Goal: Transaction & Acquisition: Purchase product/service

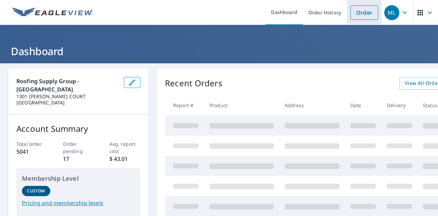
click at [356, 15] on link "Order" at bounding box center [365, 12] width 28 height 14
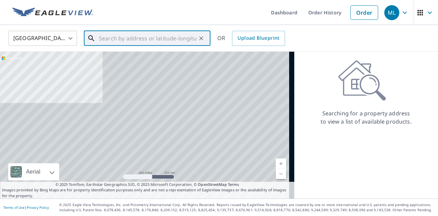
click at [112, 40] on input "text" at bounding box center [148, 38] width 98 height 19
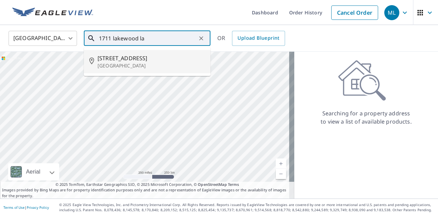
click at [122, 56] on span "[STREET_ADDRESS]" at bounding box center [151, 58] width 107 height 8
type input "[STREET_ADDRESS]"
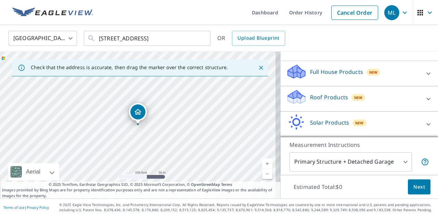
scroll to position [62, 0]
click at [312, 94] on p "Roof Products" at bounding box center [329, 97] width 38 height 8
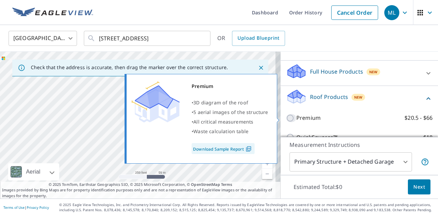
click at [286, 115] on input "Premium $20.5 - $66" at bounding box center [291, 118] width 10 height 8
checkbox input "true"
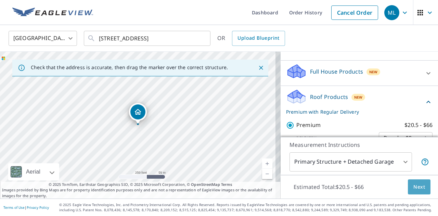
click at [414, 186] on span "Next" at bounding box center [420, 187] width 12 height 9
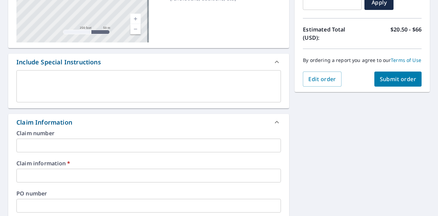
scroll to position [143, 0]
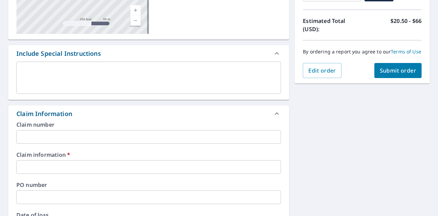
click at [37, 167] on input "text" at bounding box center [148, 167] width 265 height 14
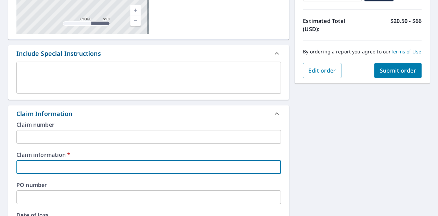
type input "a"
checkbox input "true"
type input "an"
checkbox input "true"
type input "and"
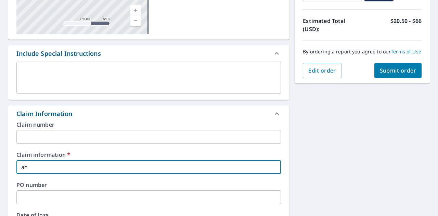
checkbox input "true"
type input "ando"
checkbox input "true"
type input "andov"
checkbox input "true"
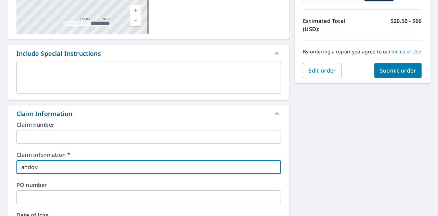
type input "andove"
checkbox input "true"
type input "andover"
checkbox input "true"
type input "andover"
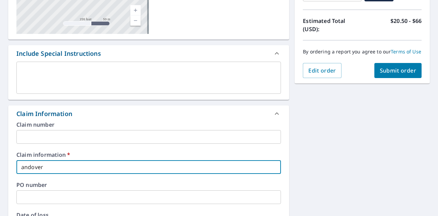
checkbox input "true"
type input "andover c"
checkbox input "true"
type input "andover co"
checkbox input "true"
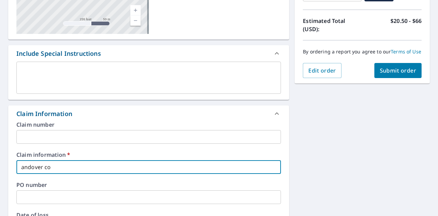
type input "andover con"
checkbox input "true"
type input "andover cons"
checkbox input "true"
type input "andover const"
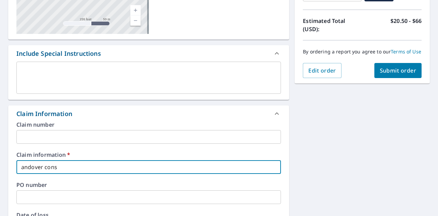
checkbox input "true"
type input "andover constr"
checkbox input "true"
type input "andover constru"
checkbox input "true"
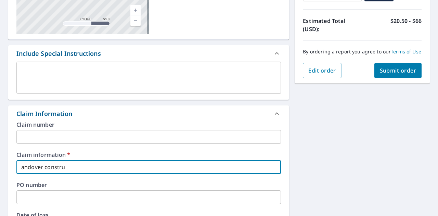
type input "andover construc"
checkbox input "true"
type input "andover construct"
checkbox input "true"
type input "andover constructi"
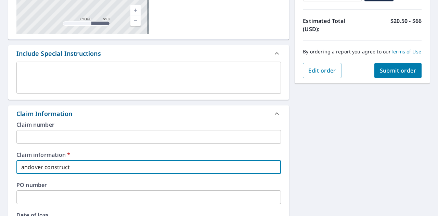
checkbox input "true"
type input "andover constructio"
checkbox input "true"
type input "andover construction"
checkbox input "true"
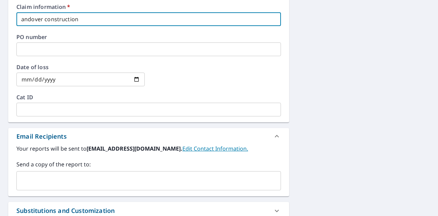
scroll to position [290, 0]
type input "andover construction"
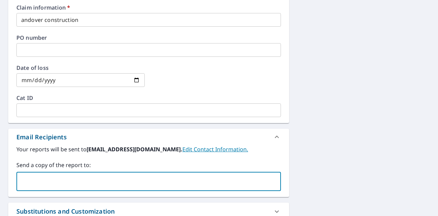
click at [28, 179] on input "text" at bounding box center [144, 181] width 248 height 13
click at [36, 182] on input "[PERSON_NAME],[PERSON_NAME][EMAIL_ADDRESS][DOMAIN_NAME]" at bounding box center [144, 181] width 248 height 13
click at [88, 179] on input "[PERSON_NAME][EMAIL_ADDRESS][PERSON_NAME][DOMAIN_NAME]" at bounding box center [144, 181] width 248 height 13
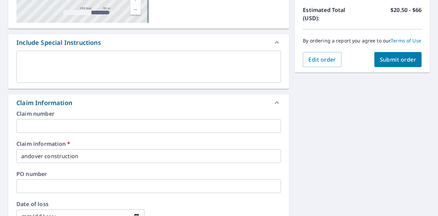
scroll to position [154, 0]
type input "[PERSON_NAME][EMAIL_ADDRESS][PERSON_NAME][DOMAIN_NAME]"
click at [391, 63] on span "Submit order" at bounding box center [398, 59] width 37 height 8
checkbox input "true"
